Goal: Task Accomplishment & Management: Complete application form

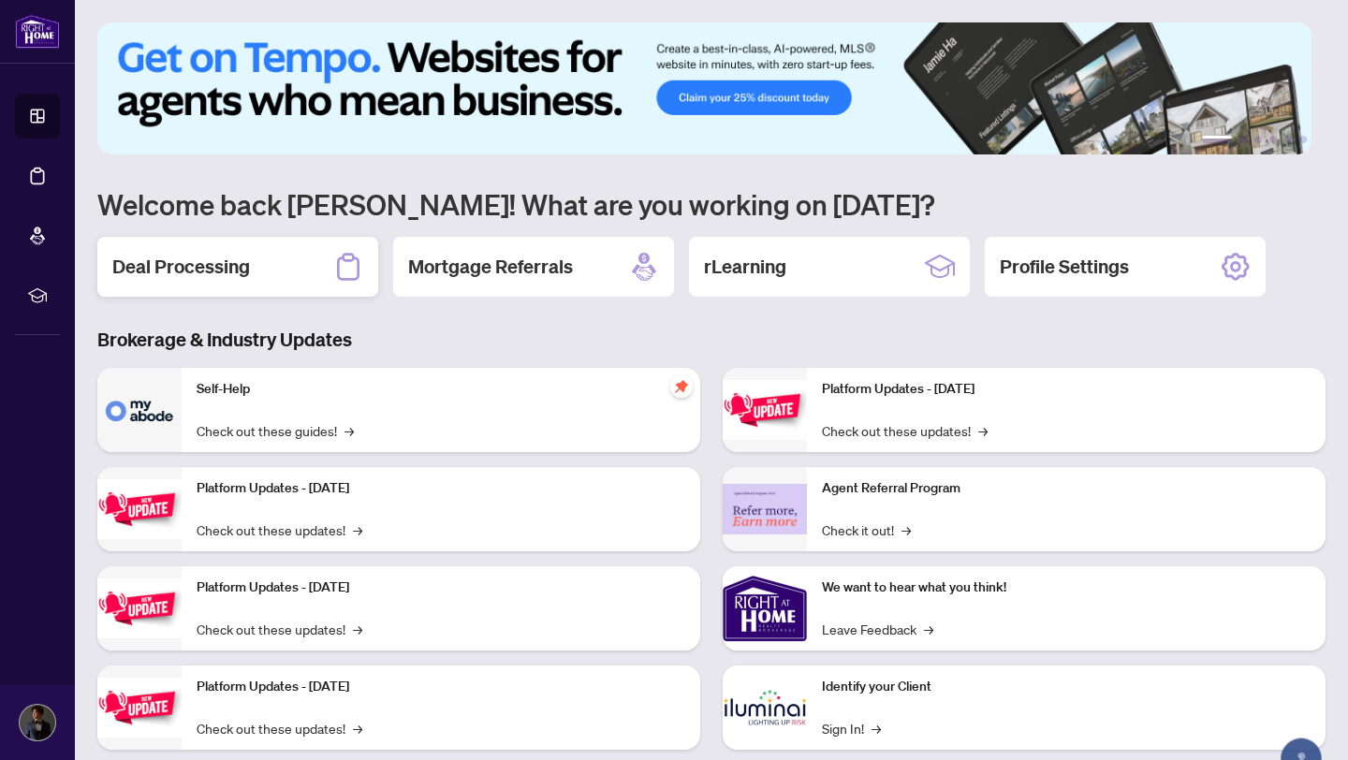
click at [213, 262] on h2 "Deal Processing" at bounding box center [181, 267] width 138 height 26
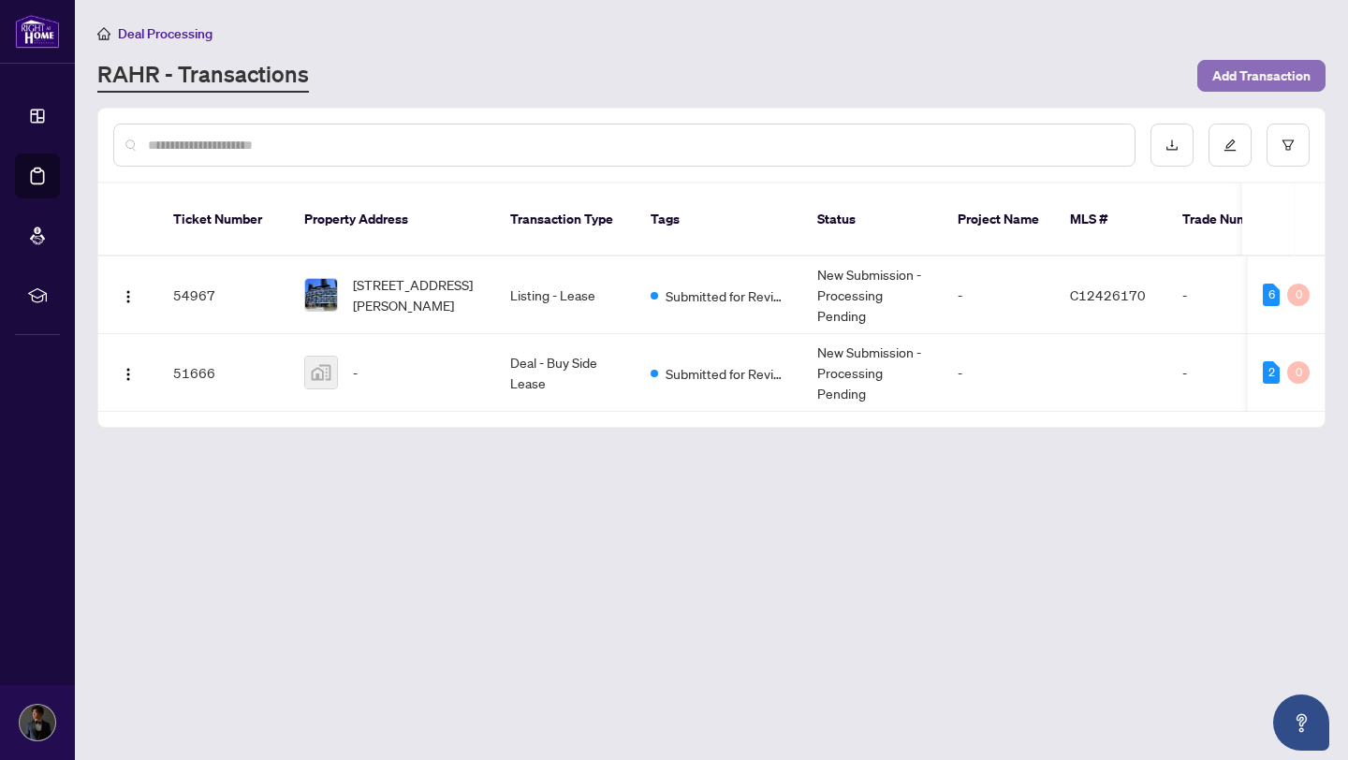
click at [1234, 65] on span "Add Transaction" at bounding box center [1261, 76] width 98 height 30
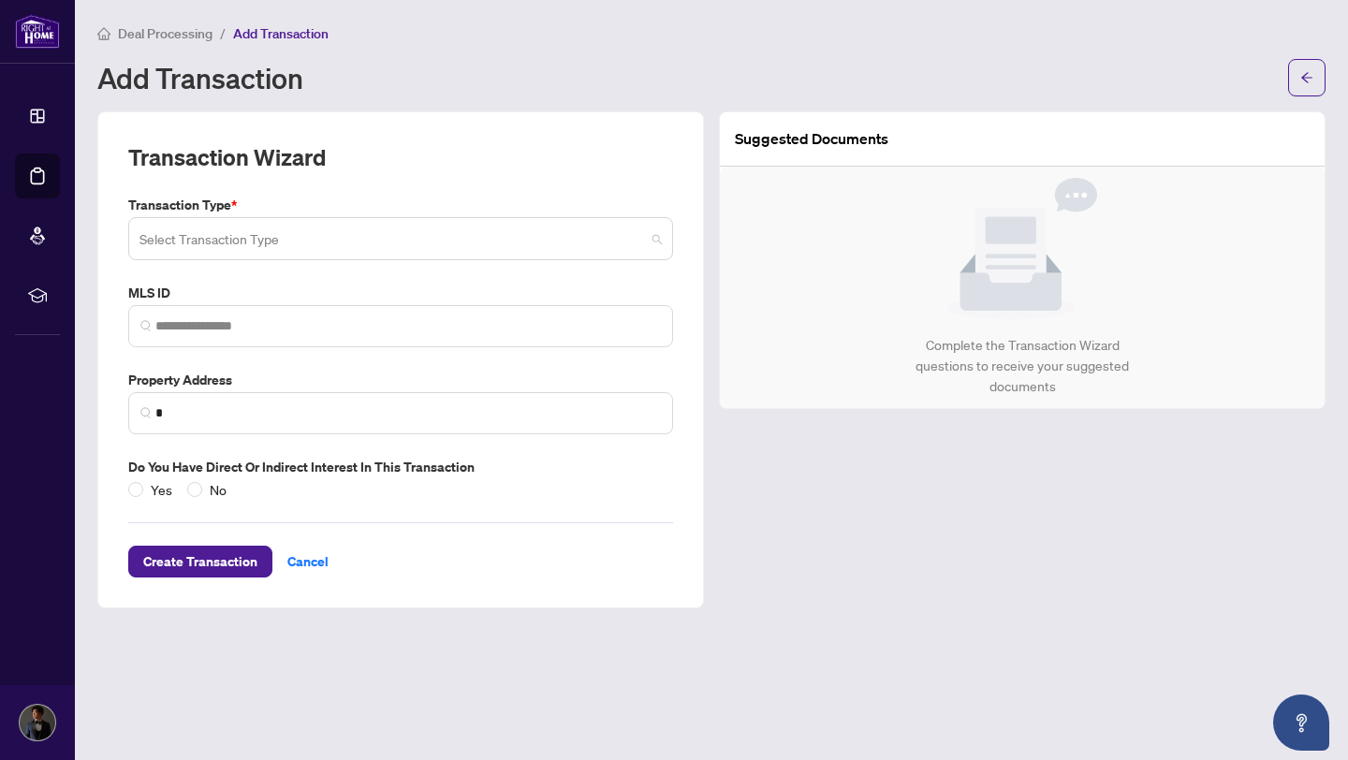
click at [366, 230] on input "search" at bounding box center [392, 241] width 506 height 41
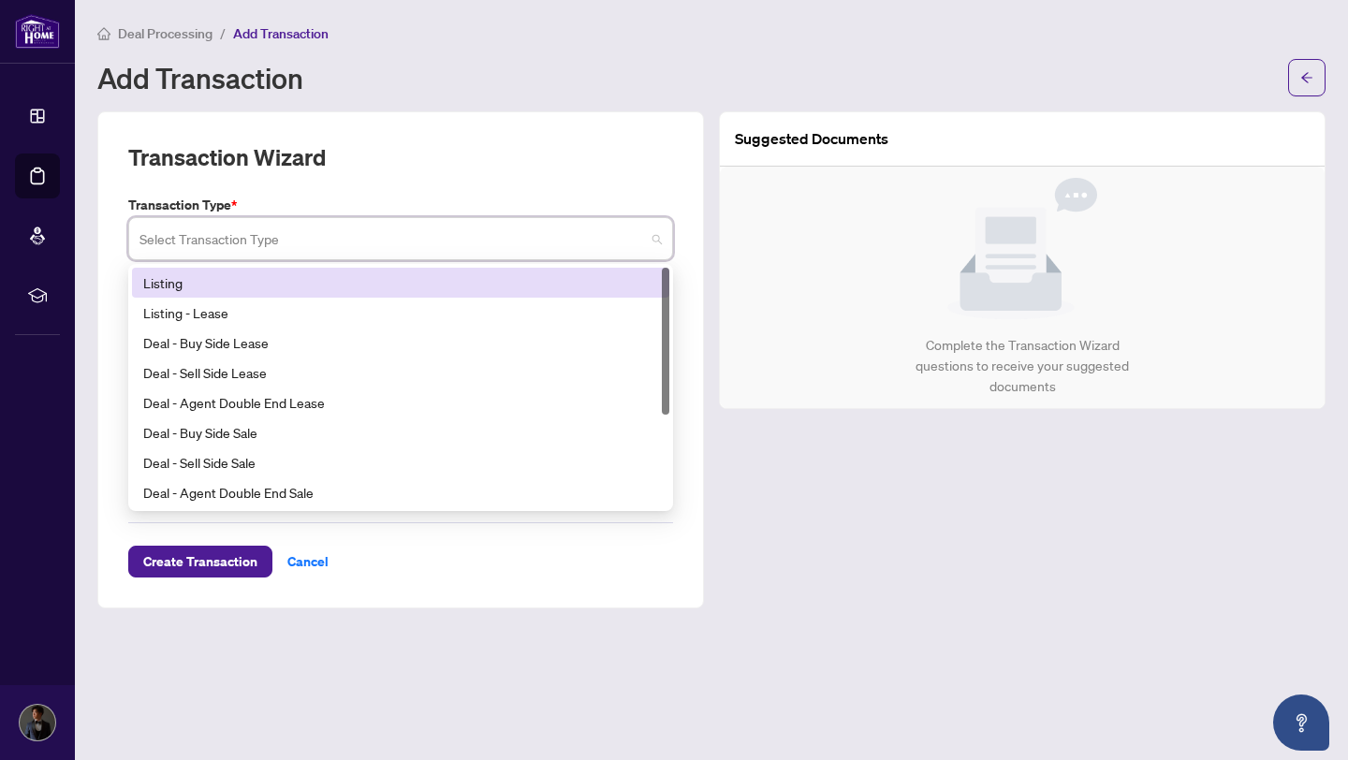
click at [366, 230] on input "search" at bounding box center [392, 241] width 506 height 41
click at [473, 174] on div "Transaction Wizard" at bounding box center [400, 168] width 545 height 52
